Goal: Navigation & Orientation: Find specific page/section

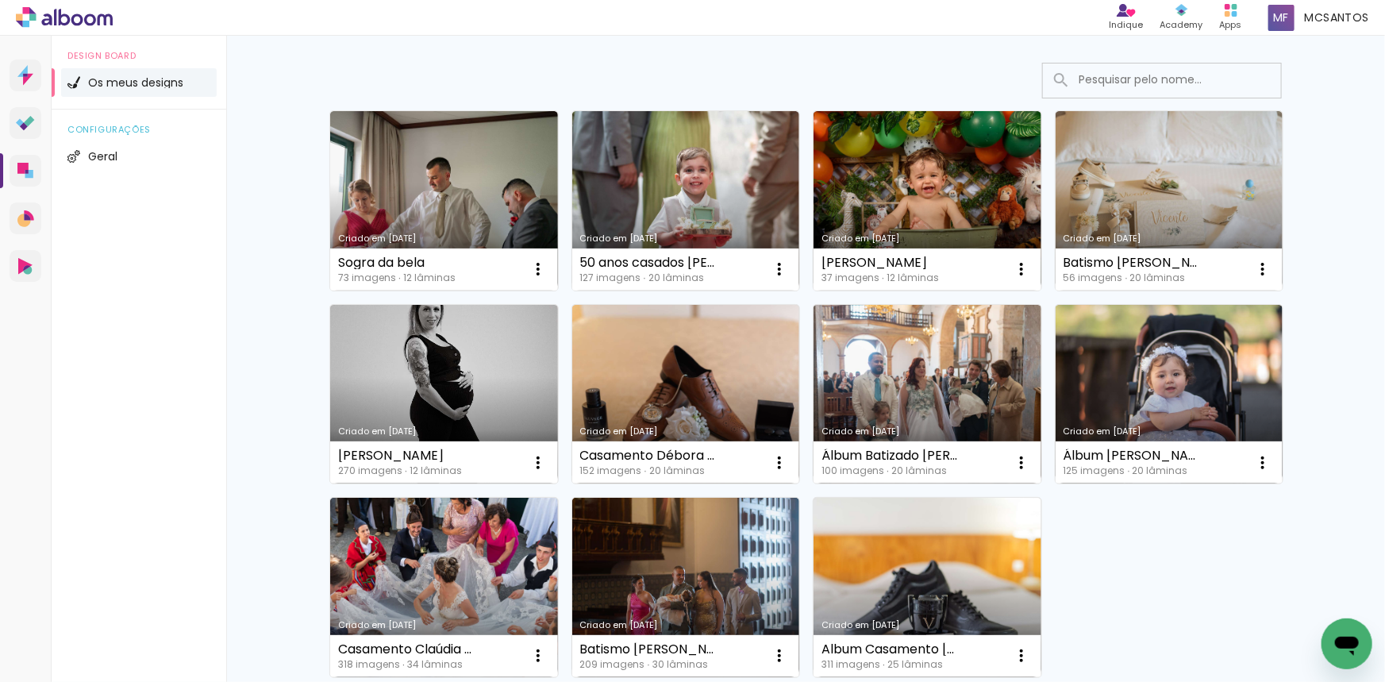
scroll to position [90, 0]
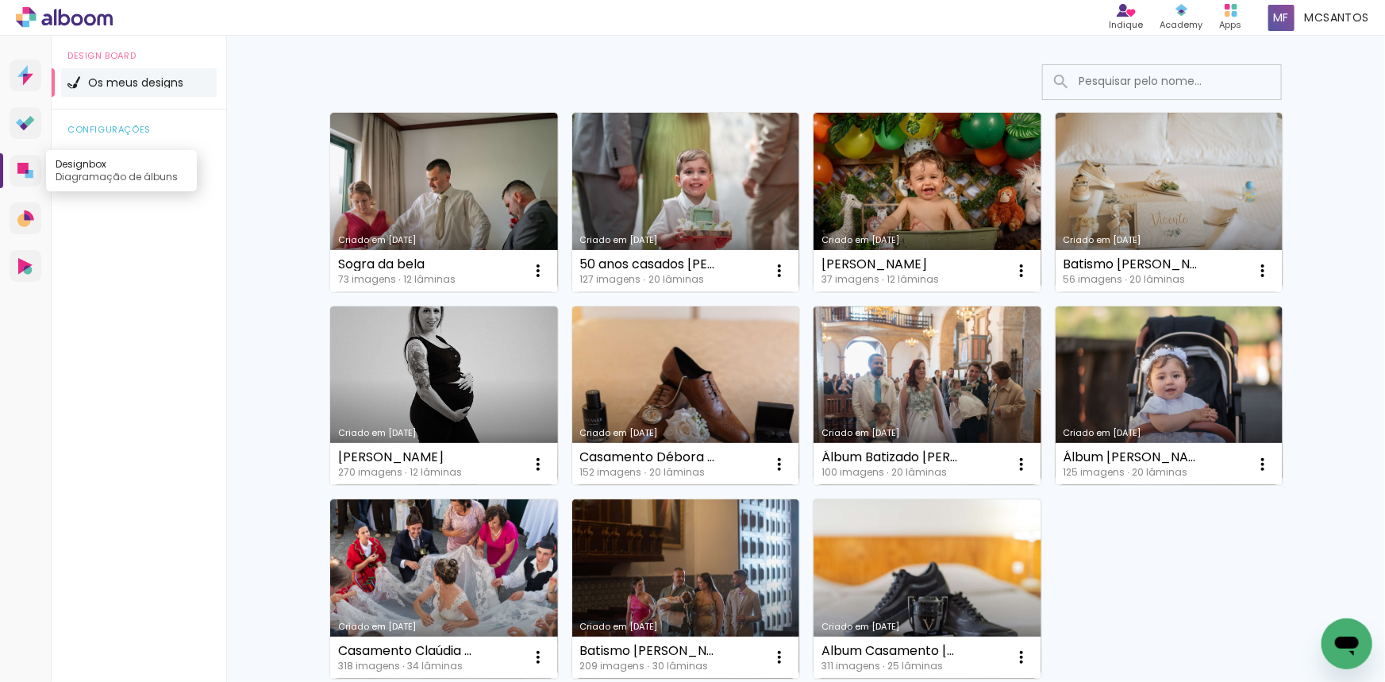
click at [28, 167] on icon at bounding box center [22, 168] width 11 height 11
